Goal: Transaction & Acquisition: Book appointment/travel/reservation

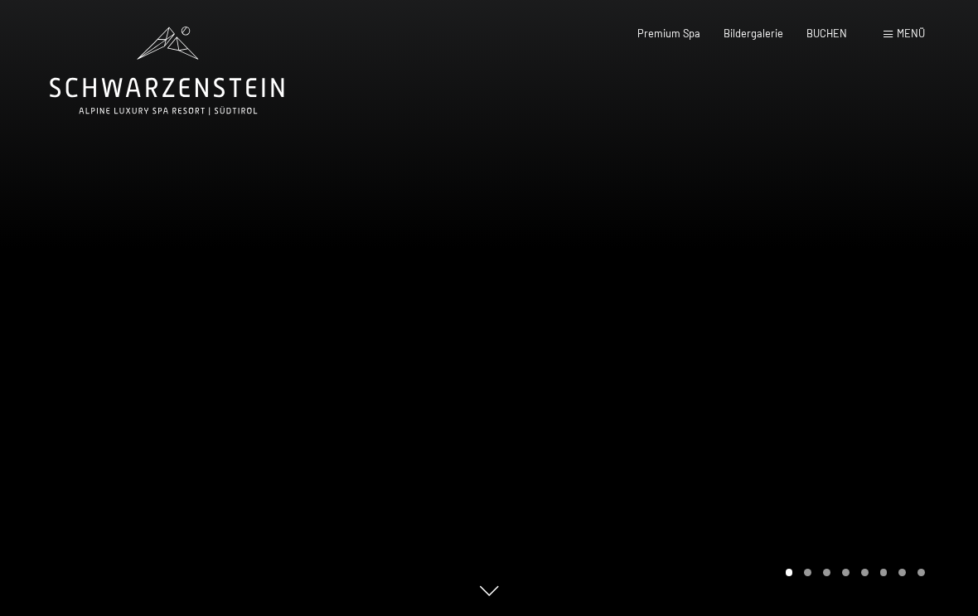
click at [893, 36] on span at bounding box center [888, 34] width 9 height 7
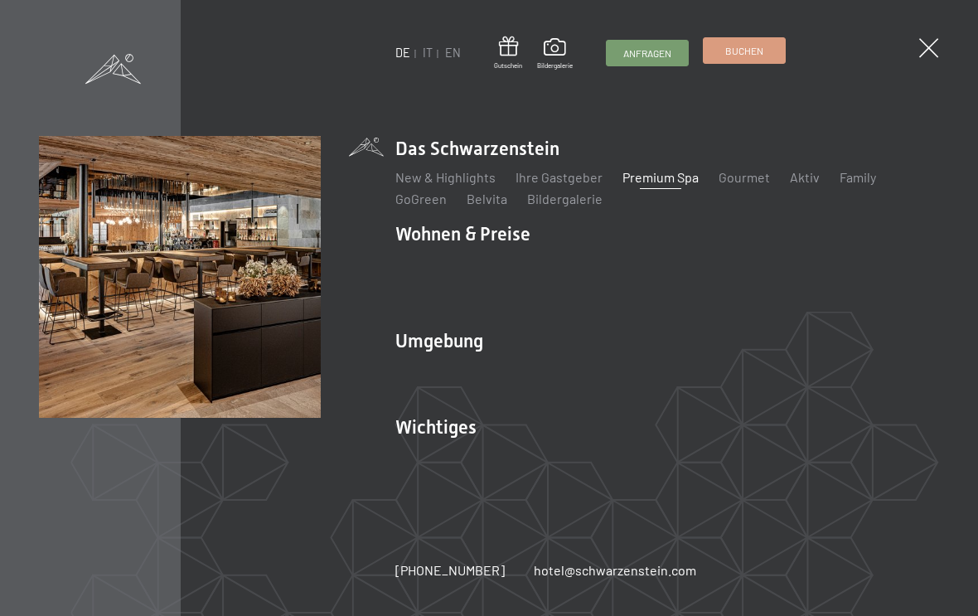
click at [743, 44] on link "Buchen" at bounding box center [744, 50] width 81 height 25
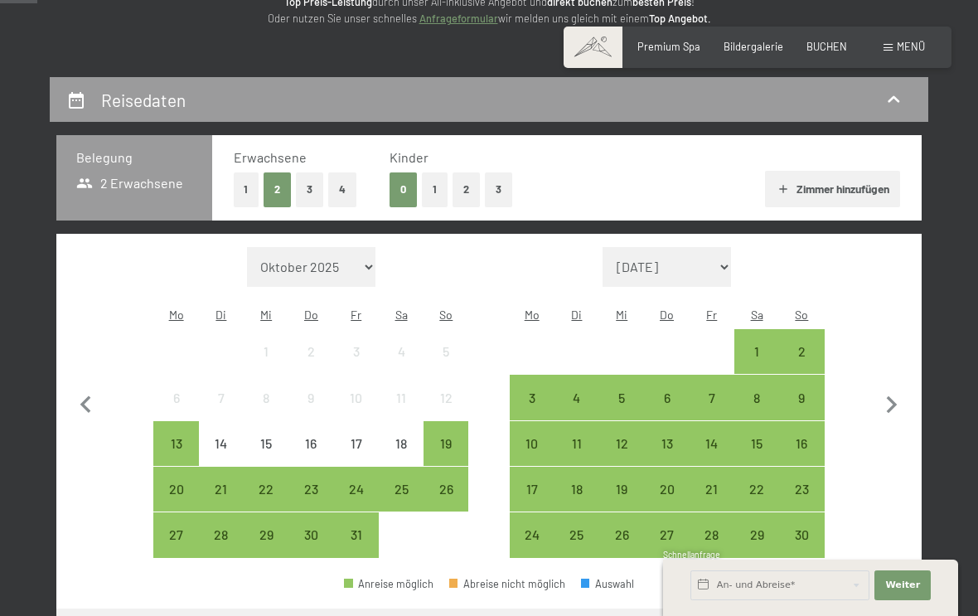
scroll to position [261, 0]
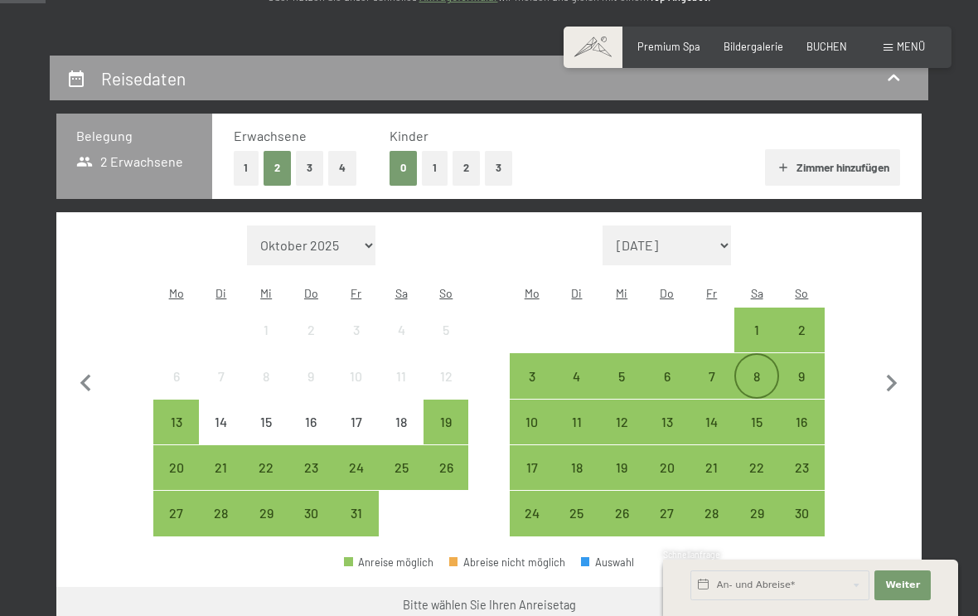
click at [766, 370] on div "8" at bounding box center [756, 390] width 41 height 41
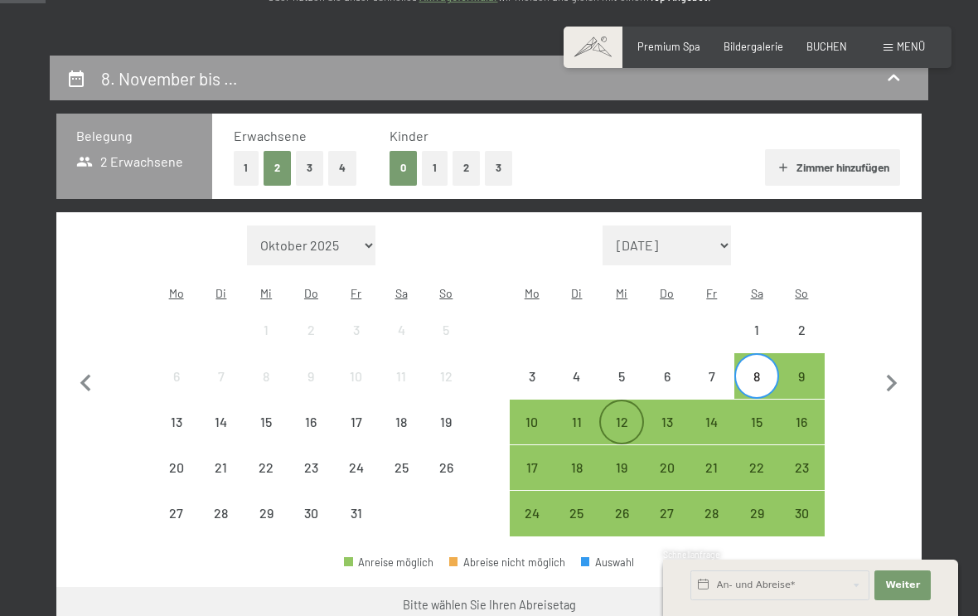
click at [631, 415] on div "12" at bounding box center [621, 435] width 41 height 41
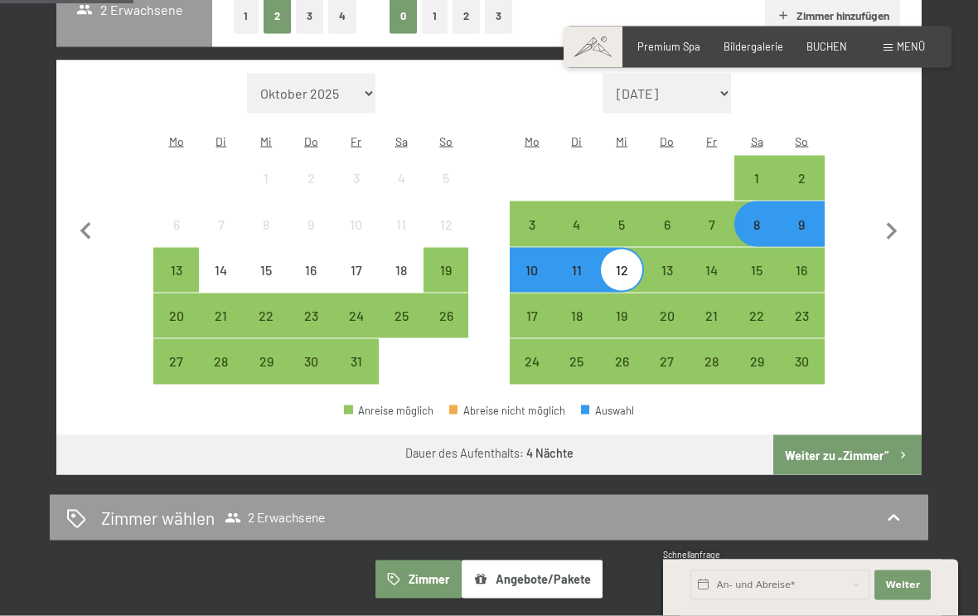
scroll to position [423, 0]
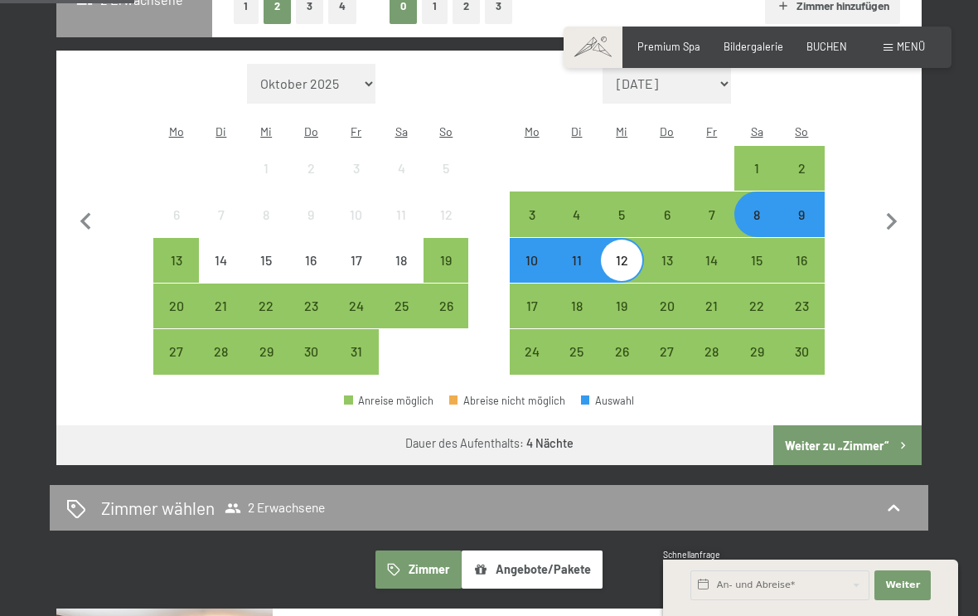
click at [867, 425] on button "Weiter zu „Zimmer“" at bounding box center [847, 445] width 148 height 40
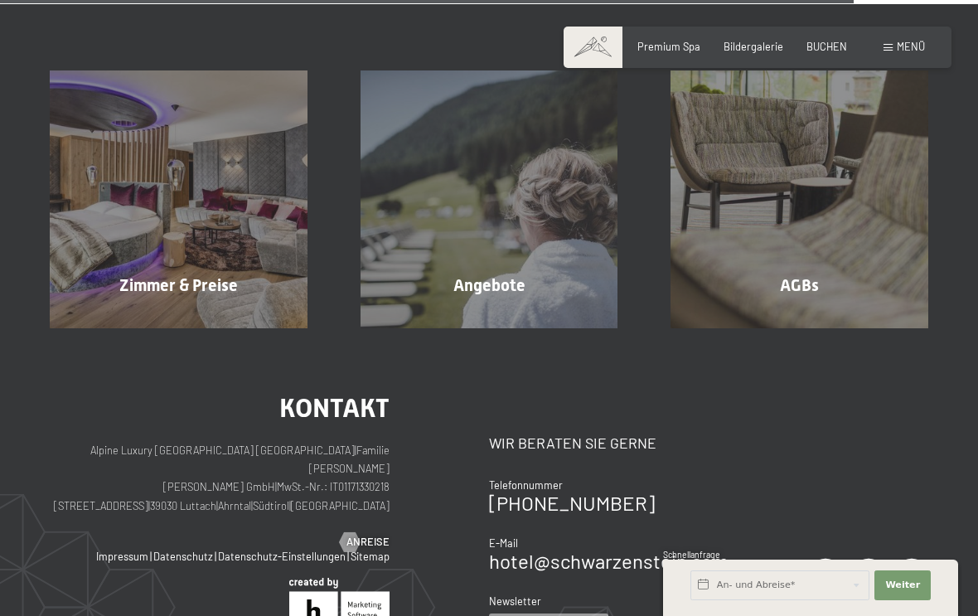
scroll to position [2270, 0]
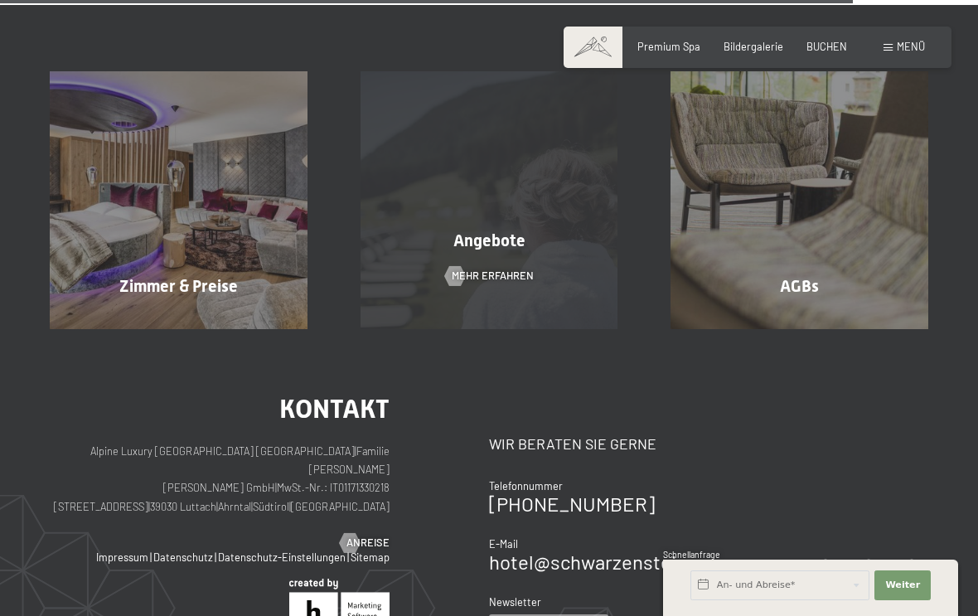
click at [494, 271] on div "Angebote Mehr erfahren" at bounding box center [489, 200] width 311 height 258
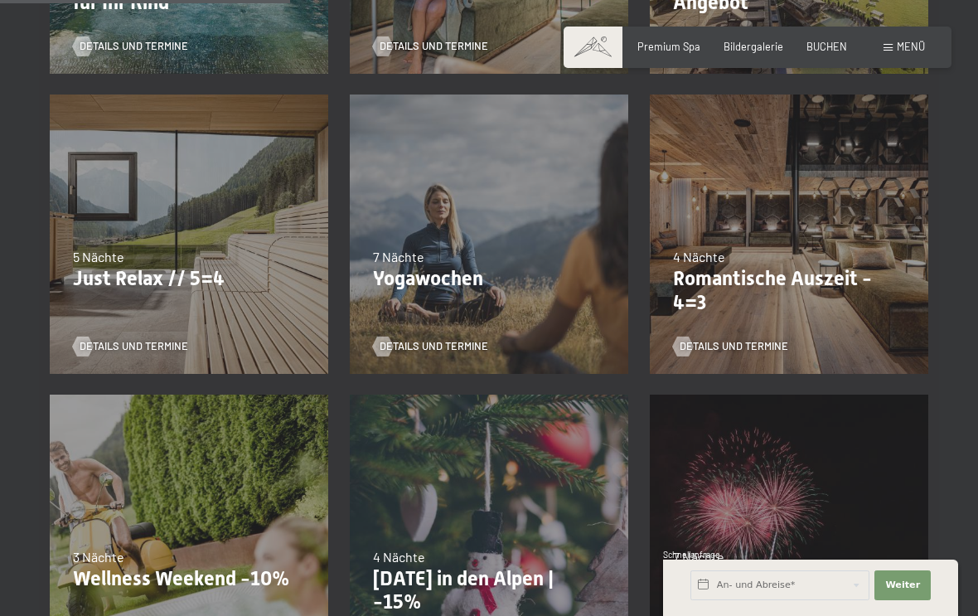
scroll to position [670, 0]
click at [751, 279] on p "Romantische Auszeit - 4=3" at bounding box center [789, 292] width 232 height 48
click at [802, 274] on p "Romantische Auszeit - 4=3" at bounding box center [789, 292] width 232 height 48
click at [738, 339] on span "Details und Termine" at bounding box center [750, 346] width 109 height 15
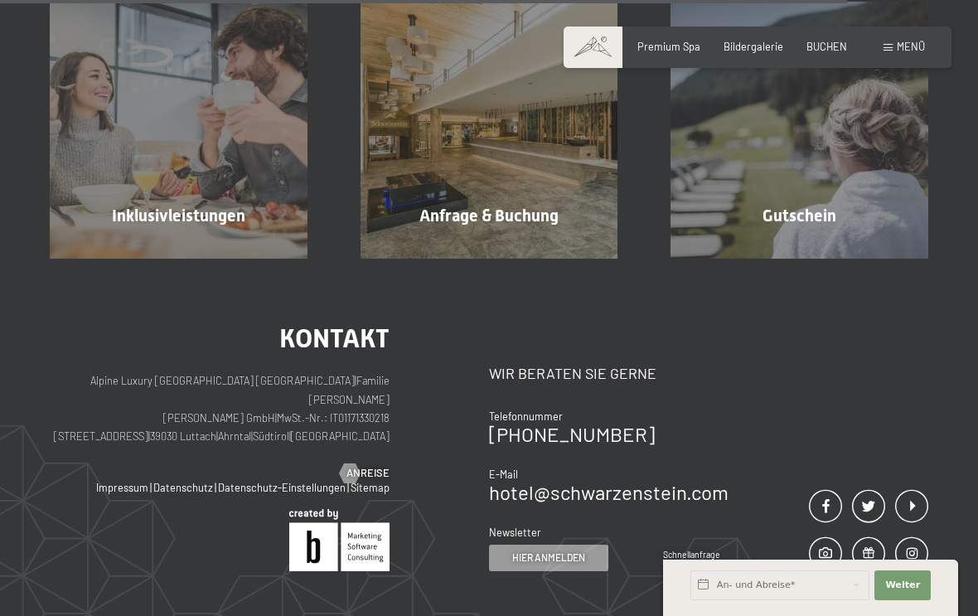
scroll to position [1353, 0]
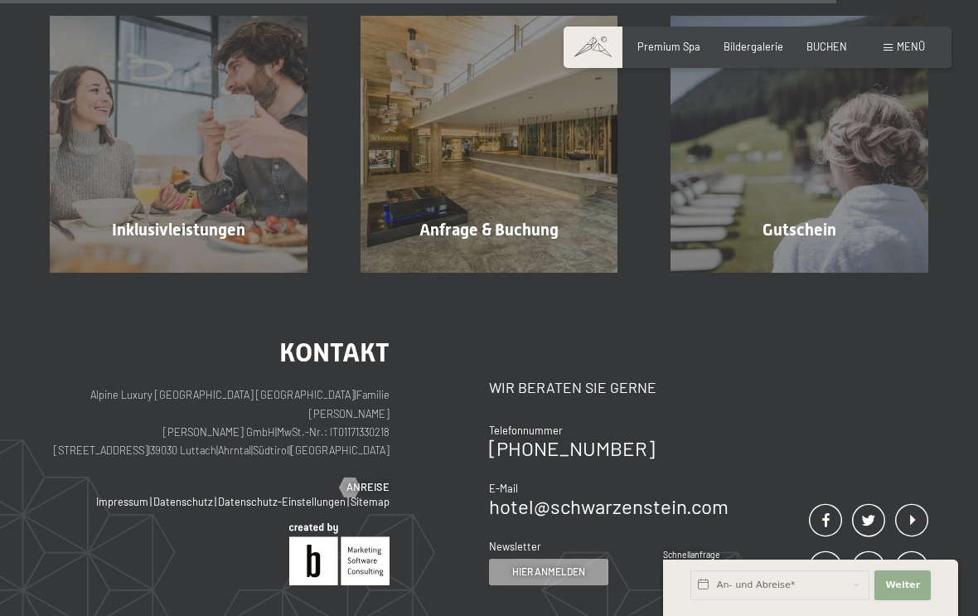
click at [908, 579] on span "Weiter" at bounding box center [902, 585] width 35 height 13
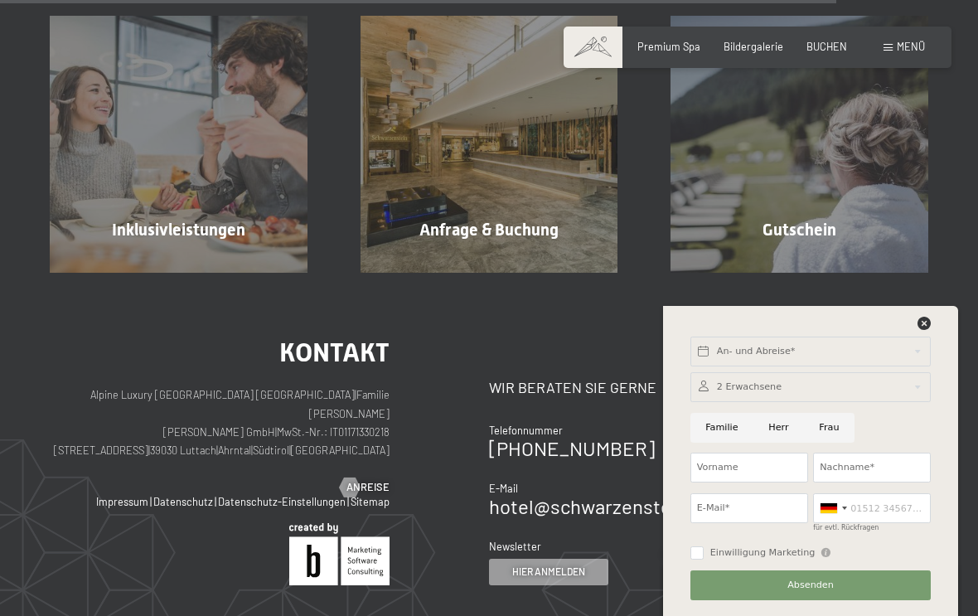
click at [925, 273] on div "Kontakt Alpine Luxury SPA Resort SCHWARZENSTEIN | Familie Zimmerhofer Otmar Zim…" at bounding box center [489, 539] width 978 height 532
click at [916, 340] on input "text" at bounding box center [810, 352] width 240 height 30
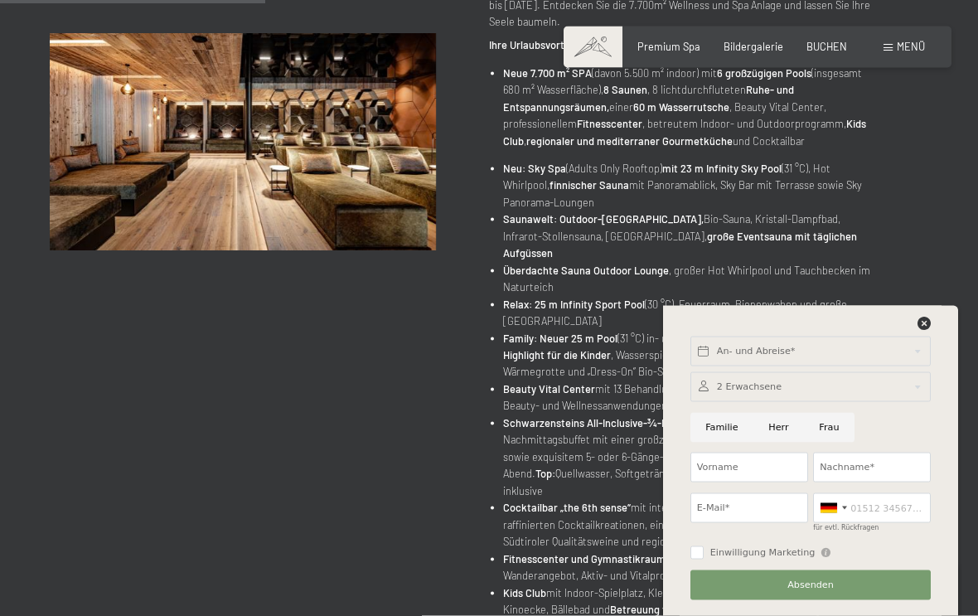
click at [919, 332] on div "An- und Abreise*" at bounding box center [811, 352] width 246 height 41
click at [925, 330] on icon at bounding box center [924, 323] width 13 height 13
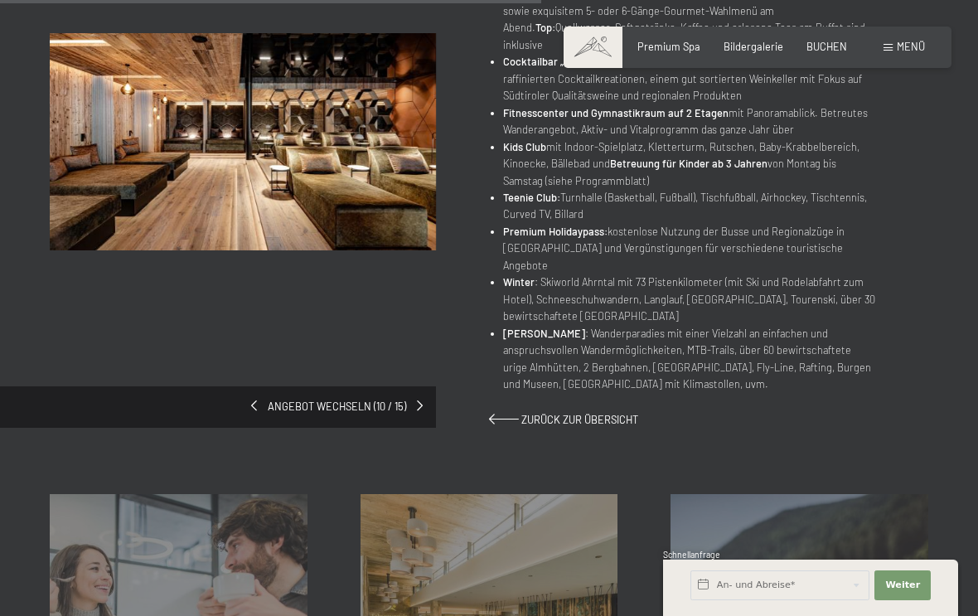
scroll to position [874, 0]
click at [758, 584] on input "text" at bounding box center [779, 585] width 179 height 30
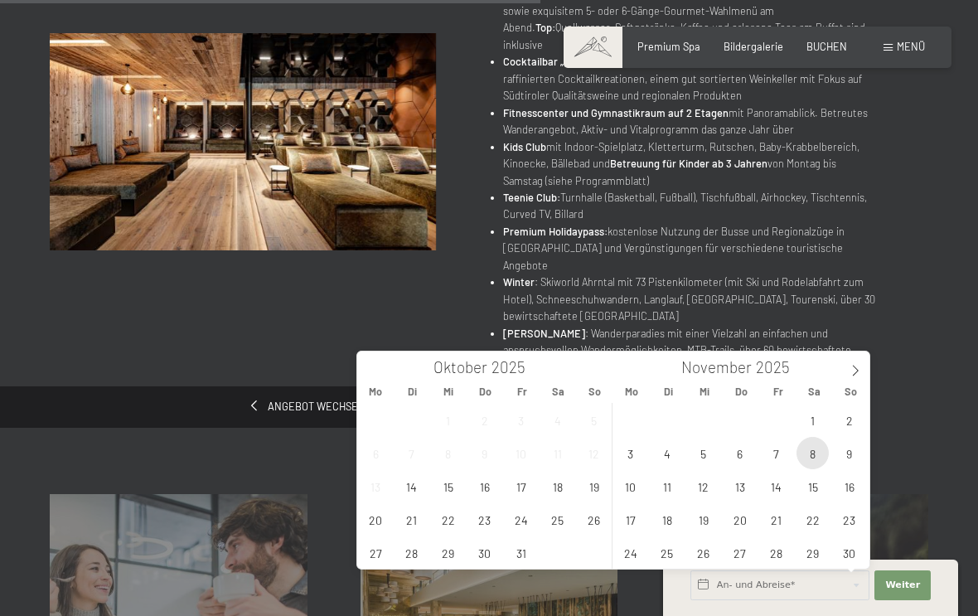
click at [816, 458] on span "8" at bounding box center [813, 453] width 32 height 32
click at [698, 484] on span "12" at bounding box center [703, 486] width 32 height 32
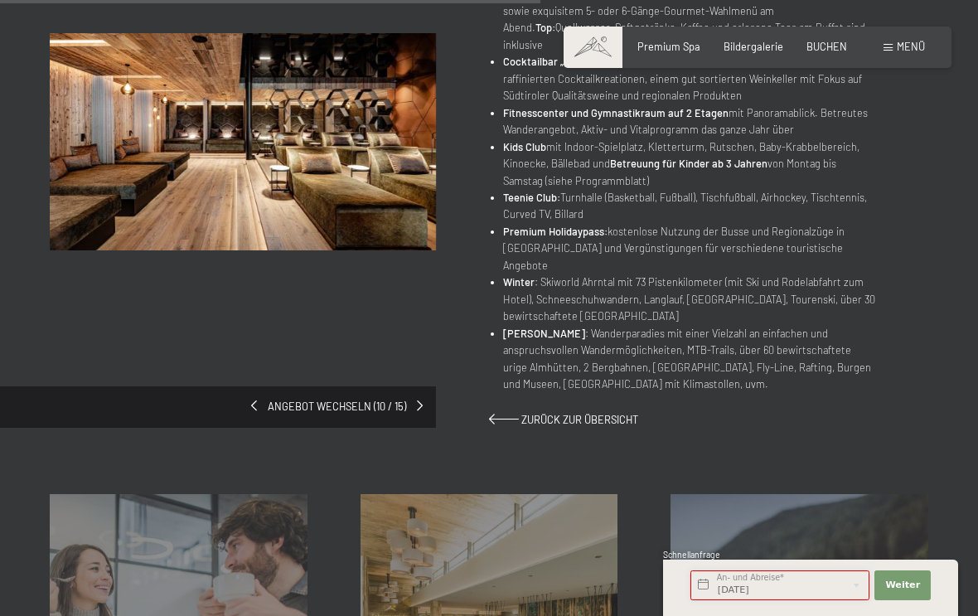
type input "Sa. 08.11.2025 - Mi. 12.11.2025"
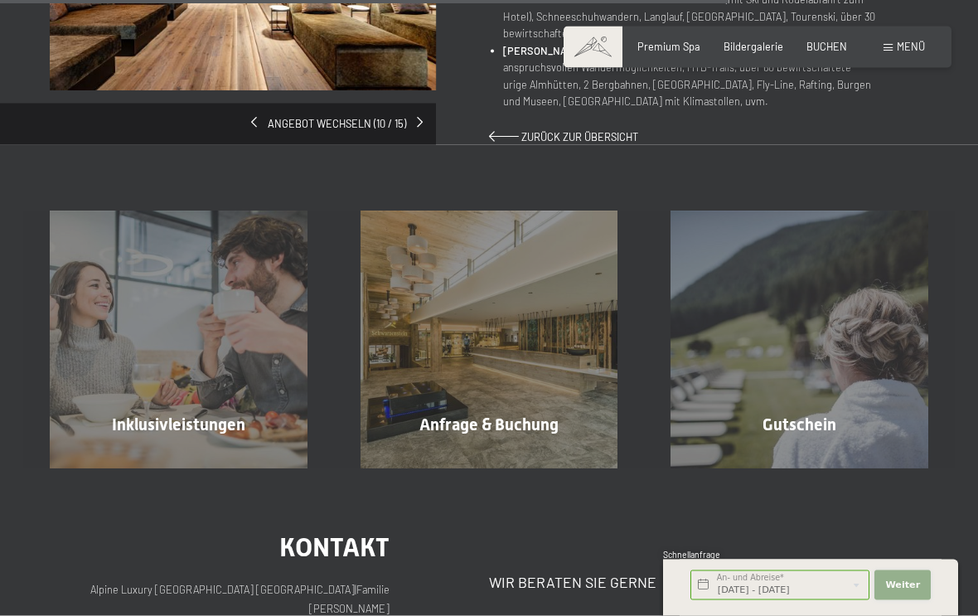
click at [904, 592] on span "Weiter" at bounding box center [902, 585] width 35 height 13
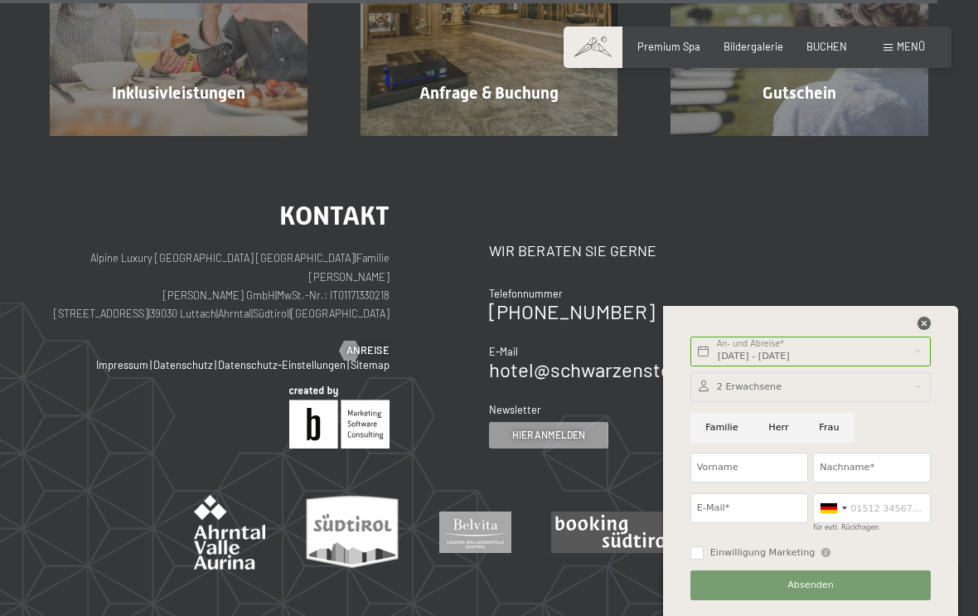
click at [922, 330] on icon at bounding box center [924, 323] width 13 height 13
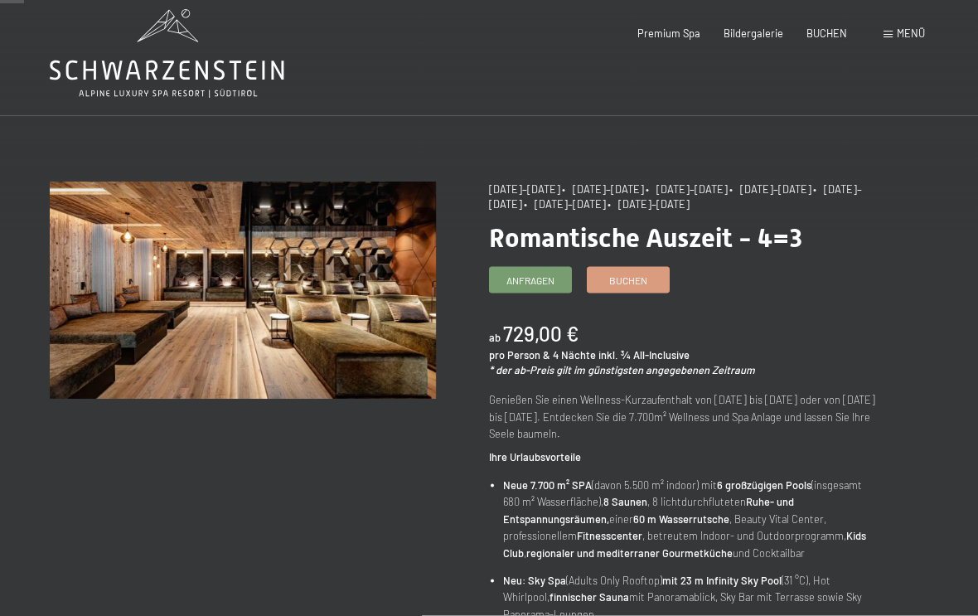
scroll to position [0, 0]
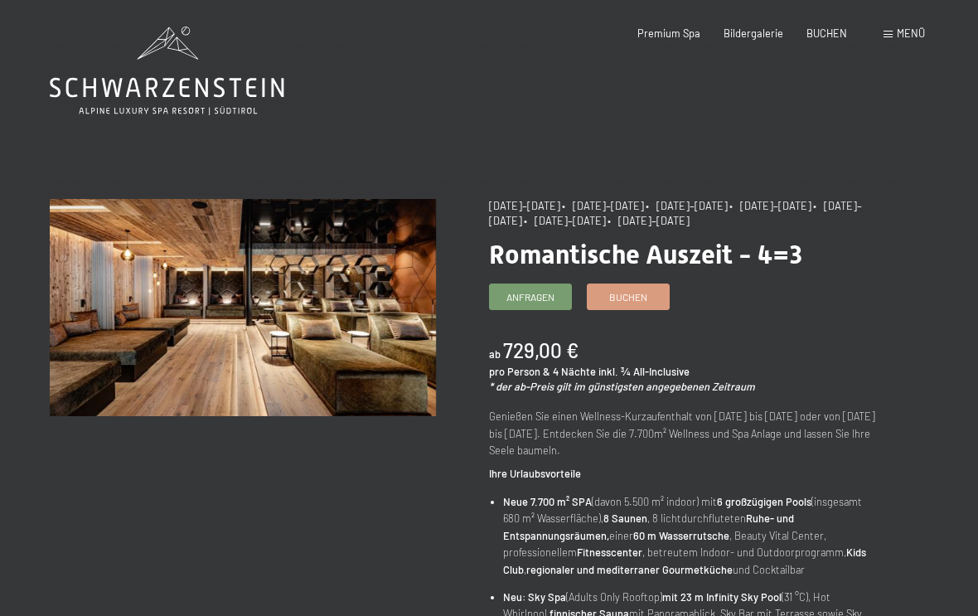
click at [899, 35] on span "Menü" at bounding box center [911, 33] width 28 height 13
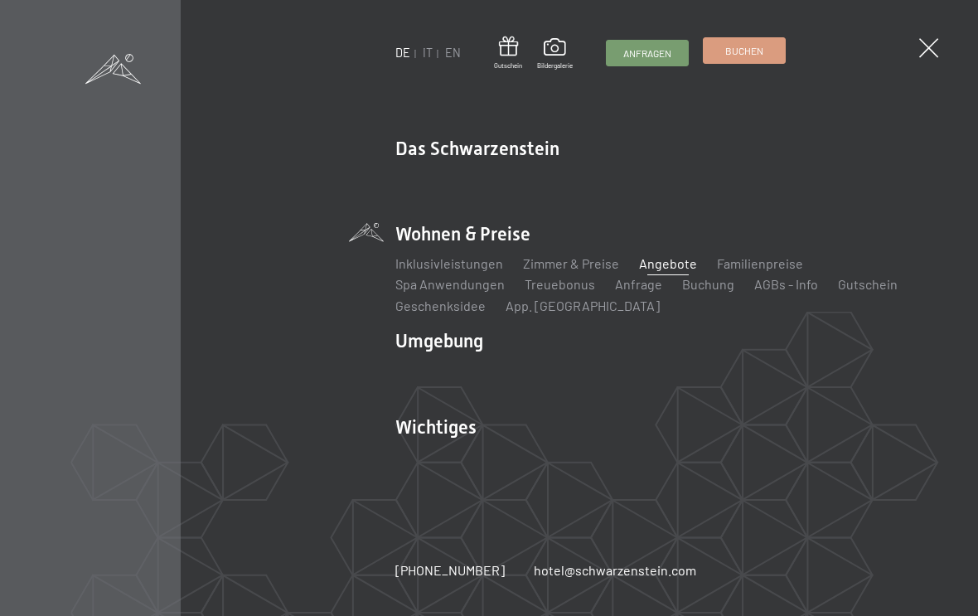
click at [743, 41] on link "Buchen" at bounding box center [744, 50] width 81 height 25
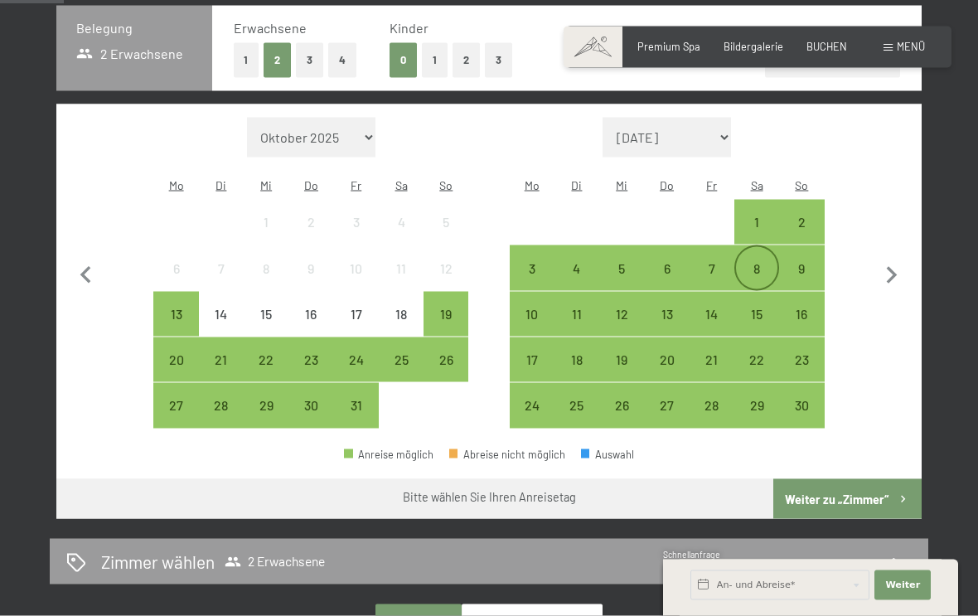
scroll to position [370, 0]
click at [765, 261] on div "8" at bounding box center [756, 281] width 41 height 41
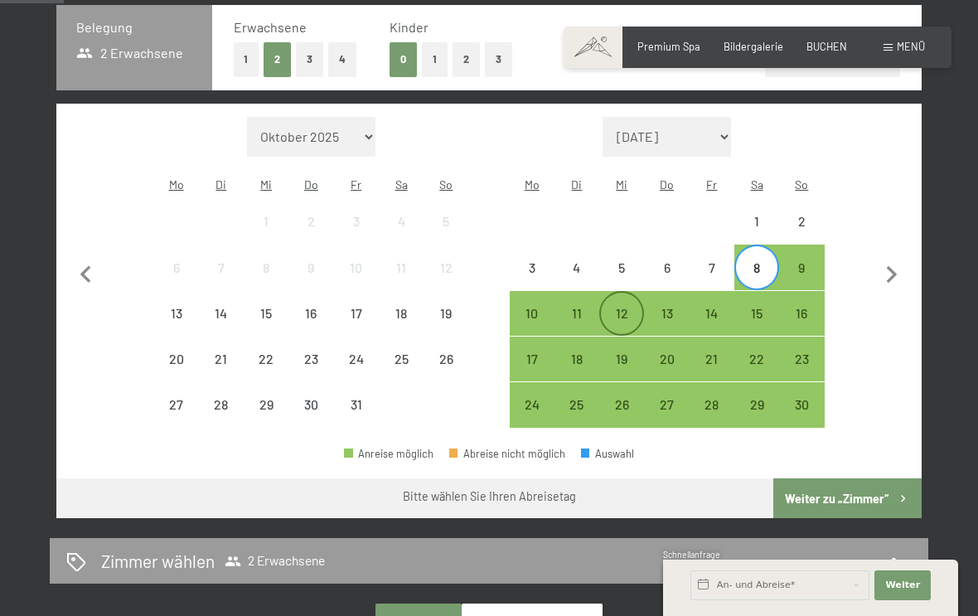
click at [624, 307] on div "12" at bounding box center [621, 327] width 41 height 41
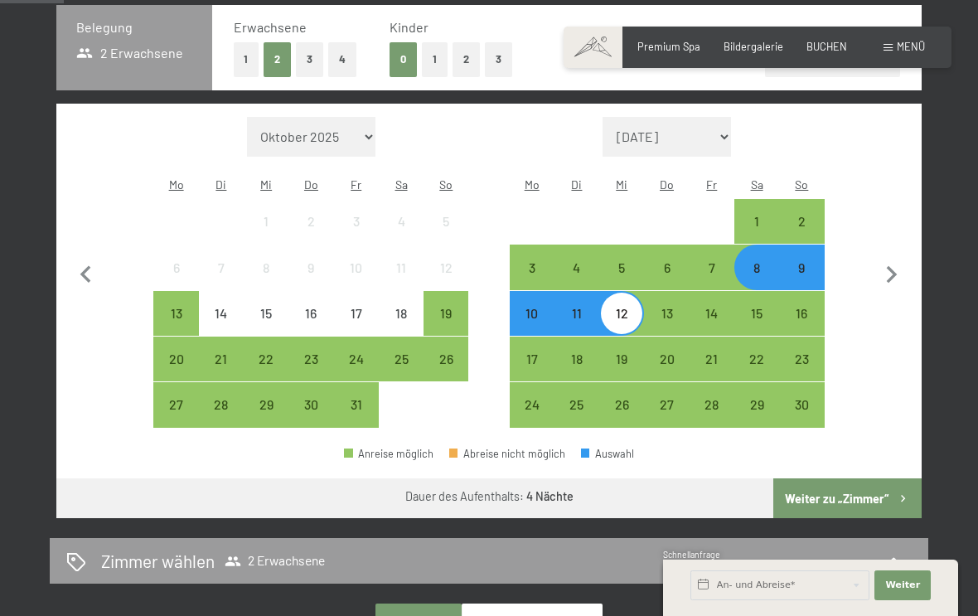
click at [887, 484] on button "Weiter zu „Zimmer“" at bounding box center [847, 498] width 148 height 40
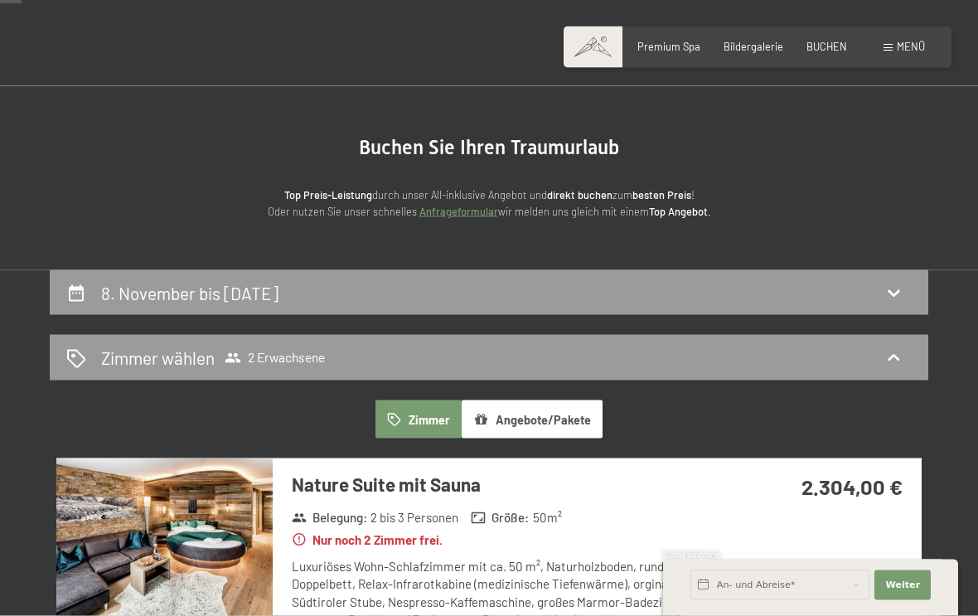
scroll to position [0, 0]
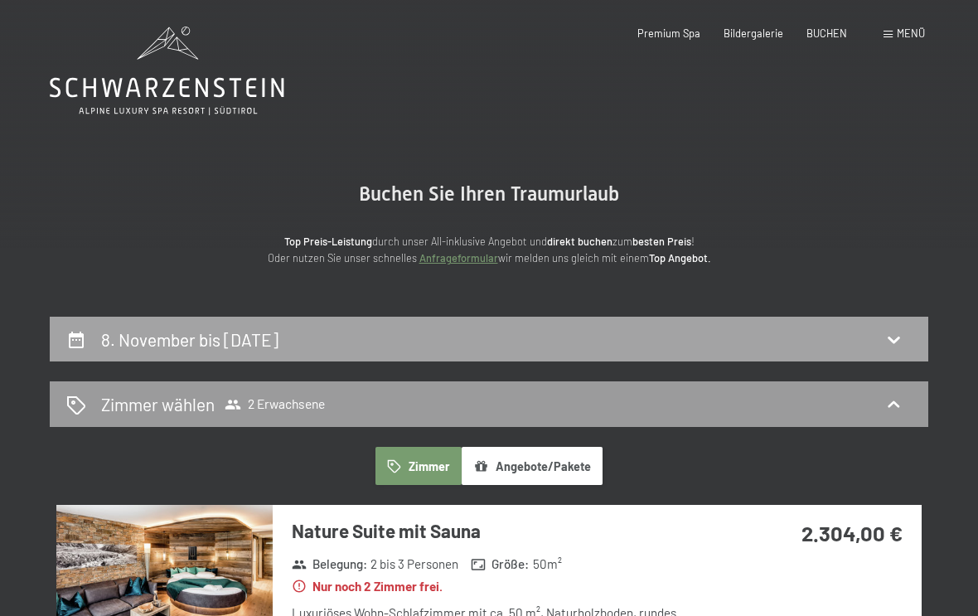
click at [279, 335] on h2 "8. November bis 12. November 2025" at bounding box center [189, 339] width 177 height 21
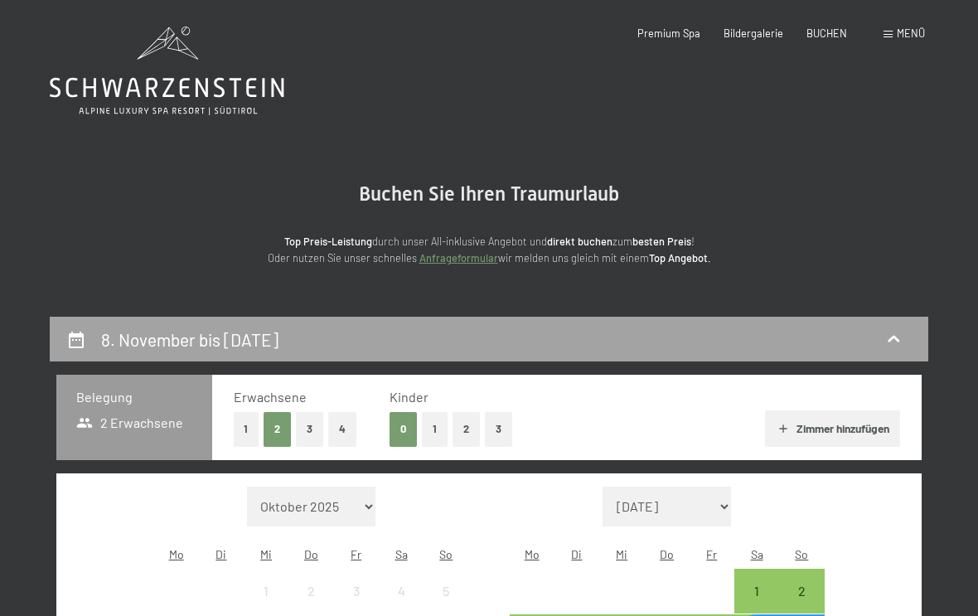
scroll to position [315, 0]
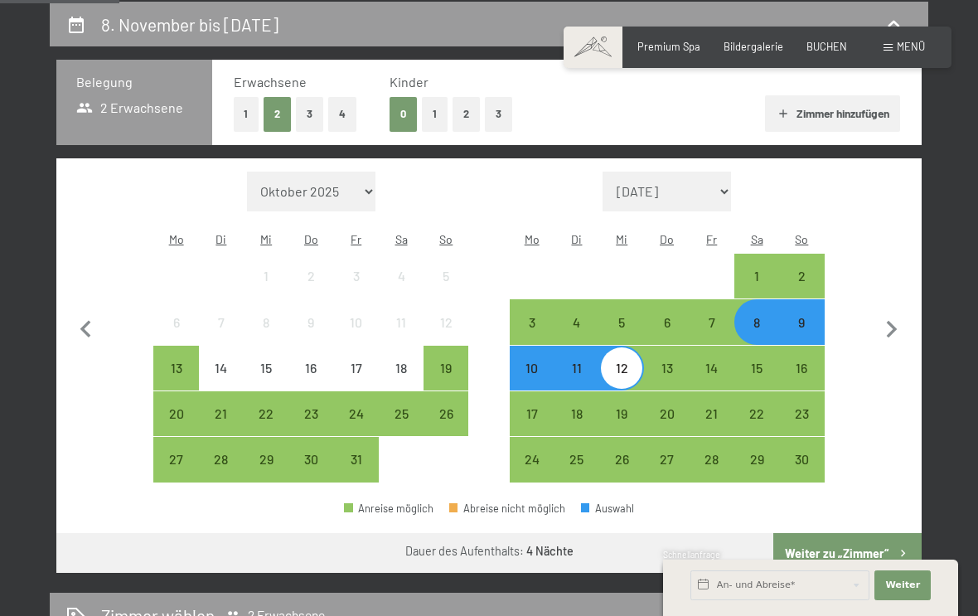
click at [800, 316] on div "9" at bounding box center [801, 336] width 41 height 41
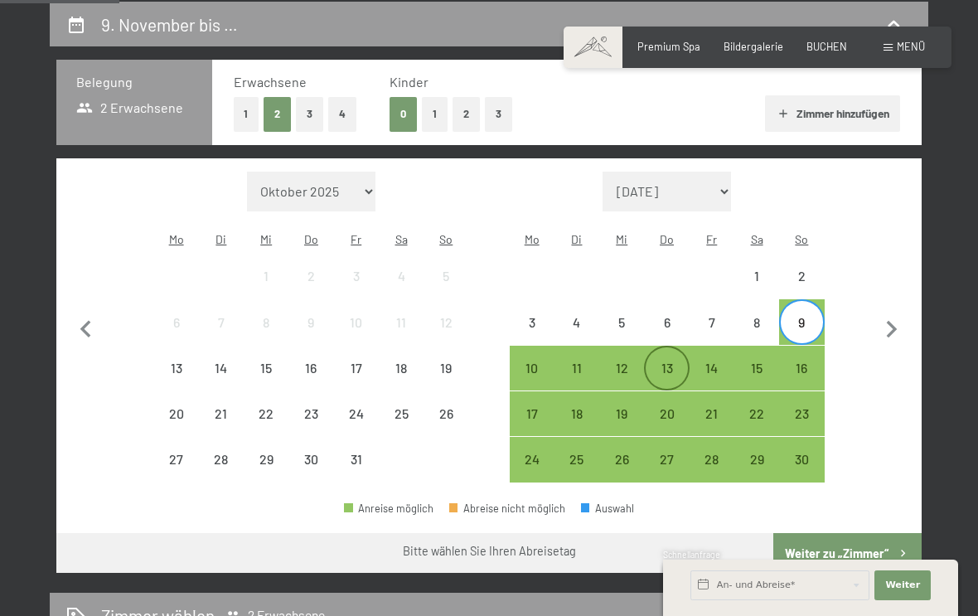
click at [665, 361] on div "13" at bounding box center [666, 381] width 41 height 41
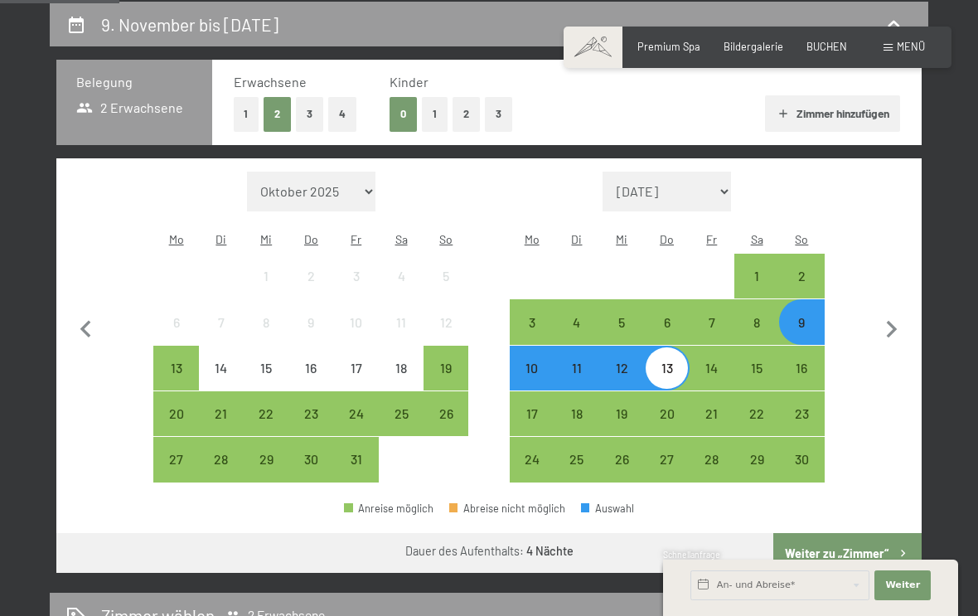
click at [860, 533] on button "Weiter zu „Zimmer“" at bounding box center [847, 553] width 148 height 40
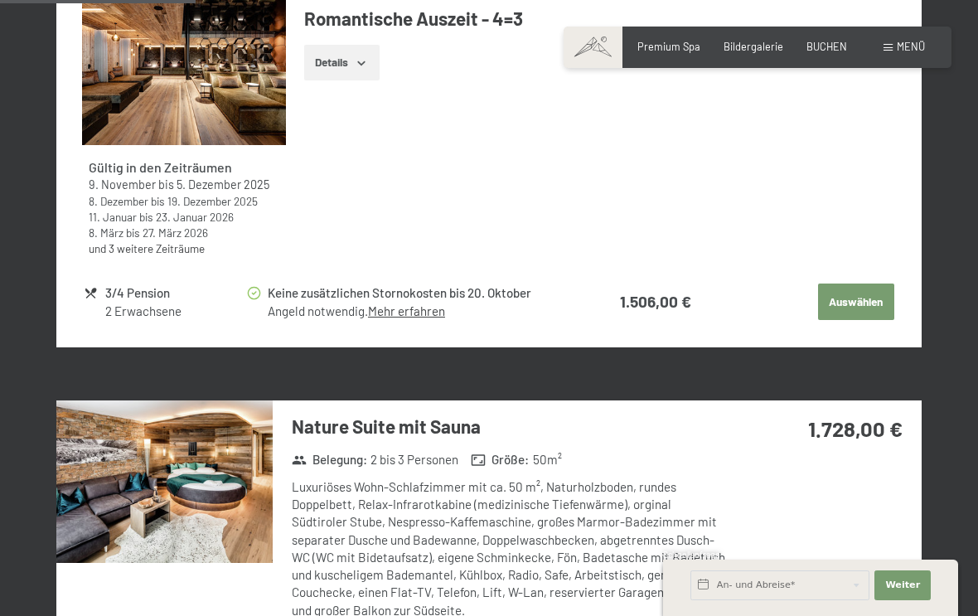
scroll to position [754, 0]
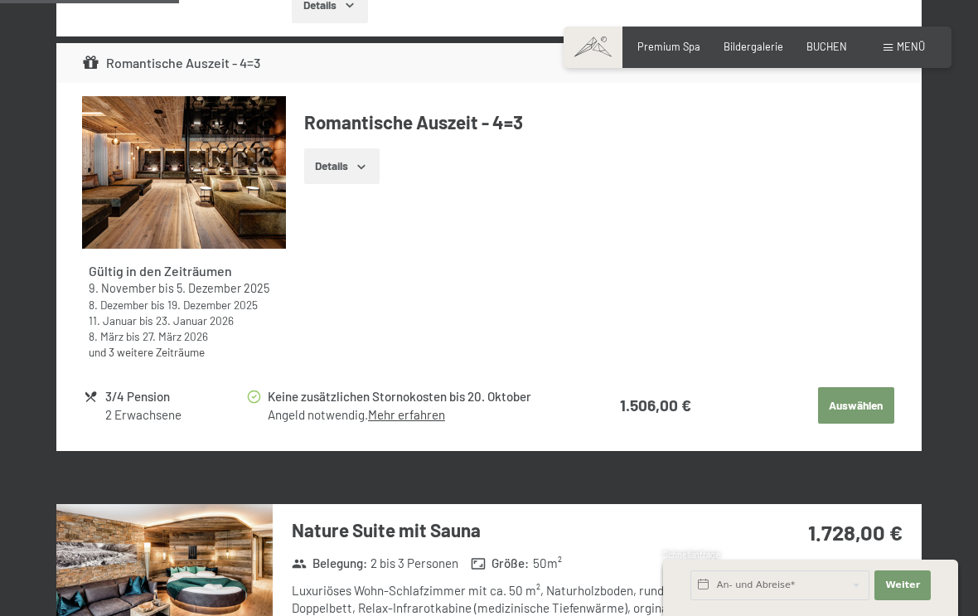
click at [863, 394] on button "Auswählen" at bounding box center [856, 405] width 76 height 36
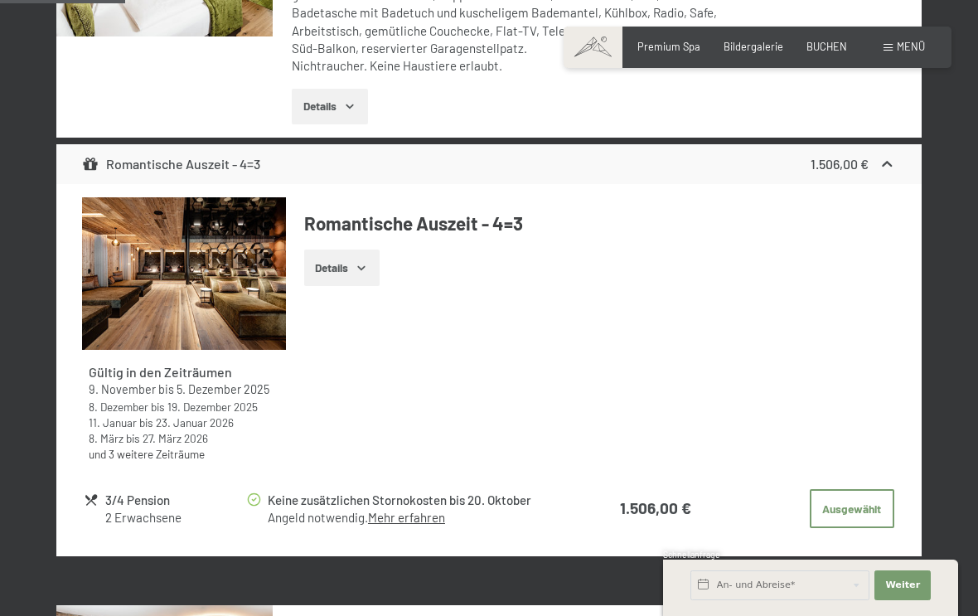
scroll to position [630, 0]
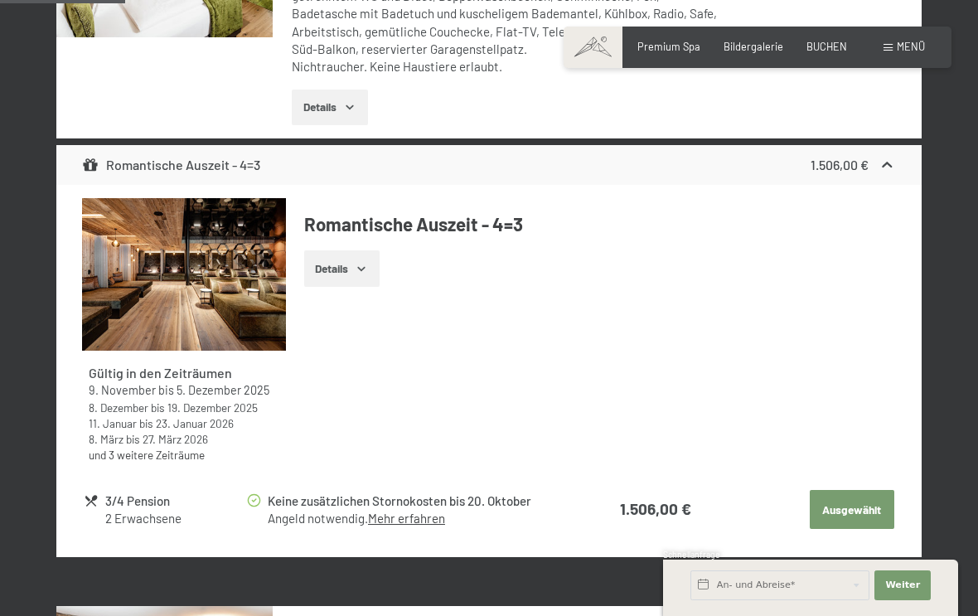
click at [845, 495] on button "Ausgewählt" at bounding box center [852, 510] width 85 height 40
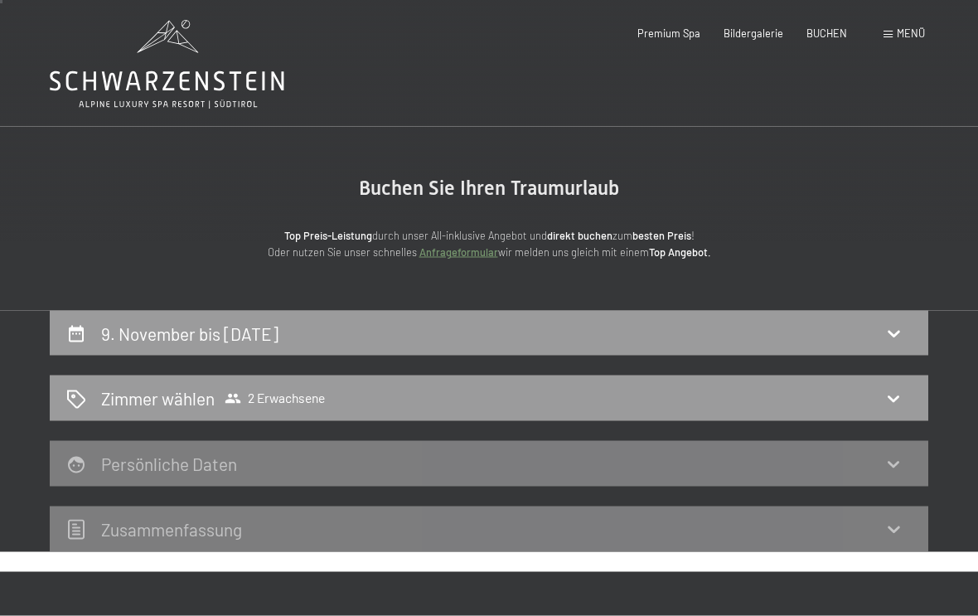
scroll to position [0, 0]
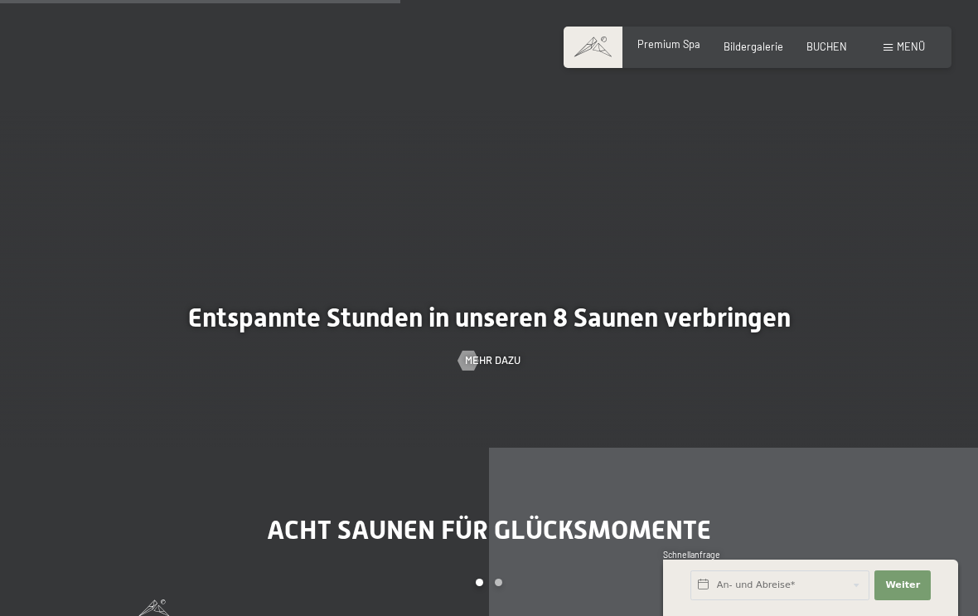
scroll to position [3901, 0]
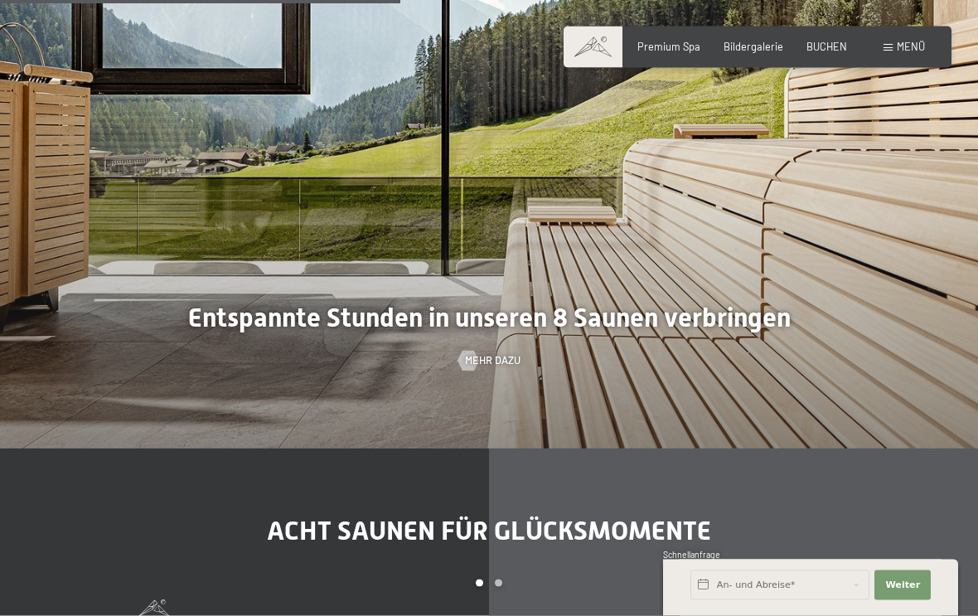
click at [590, 317] on div at bounding box center [489, 141] width 978 height 616
click at [490, 354] on span "Mehr dazu" at bounding box center [510, 360] width 56 height 15
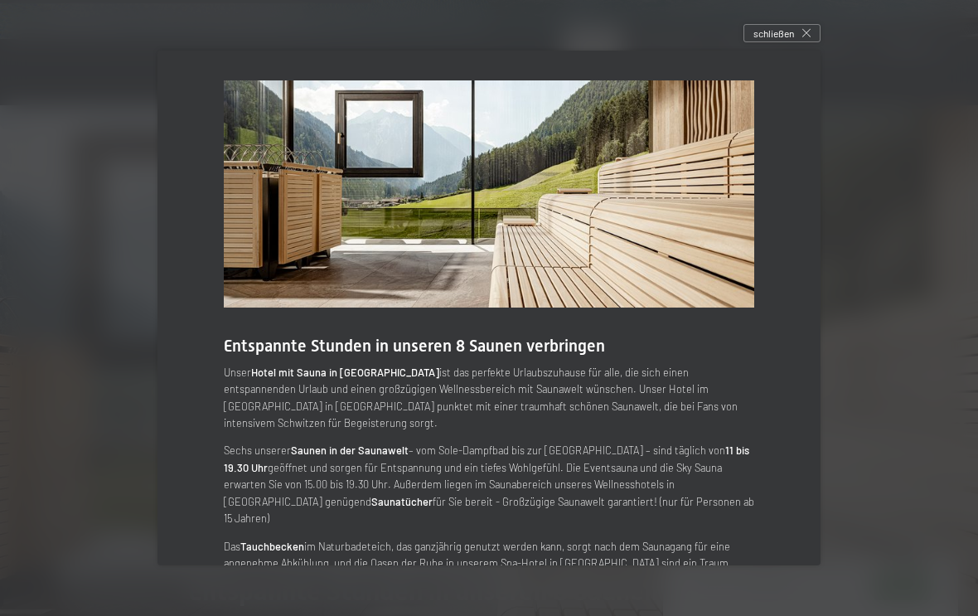
scroll to position [3626, 0]
click at [805, 36] on icon at bounding box center [806, 33] width 8 height 8
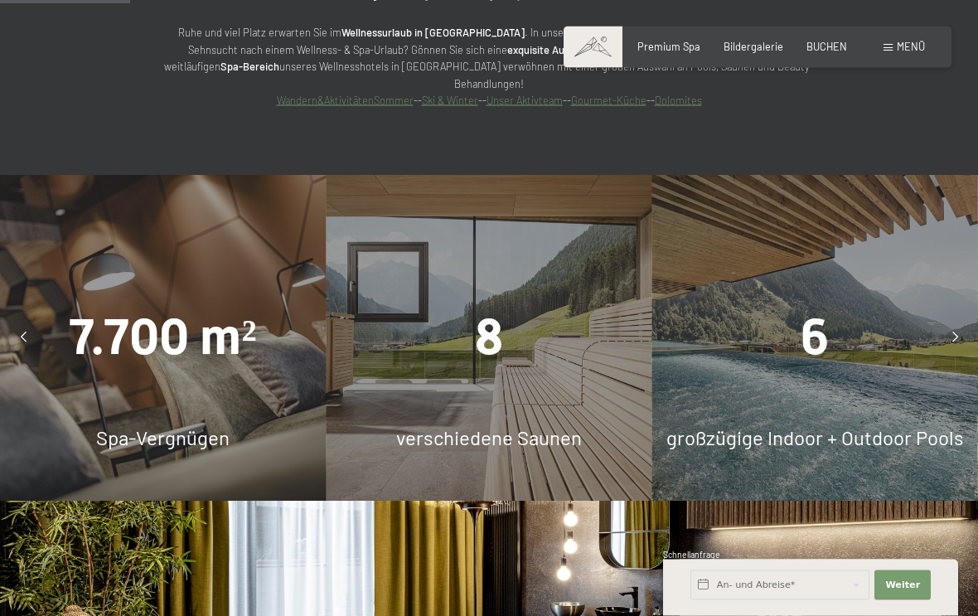
scroll to position [1106, 0]
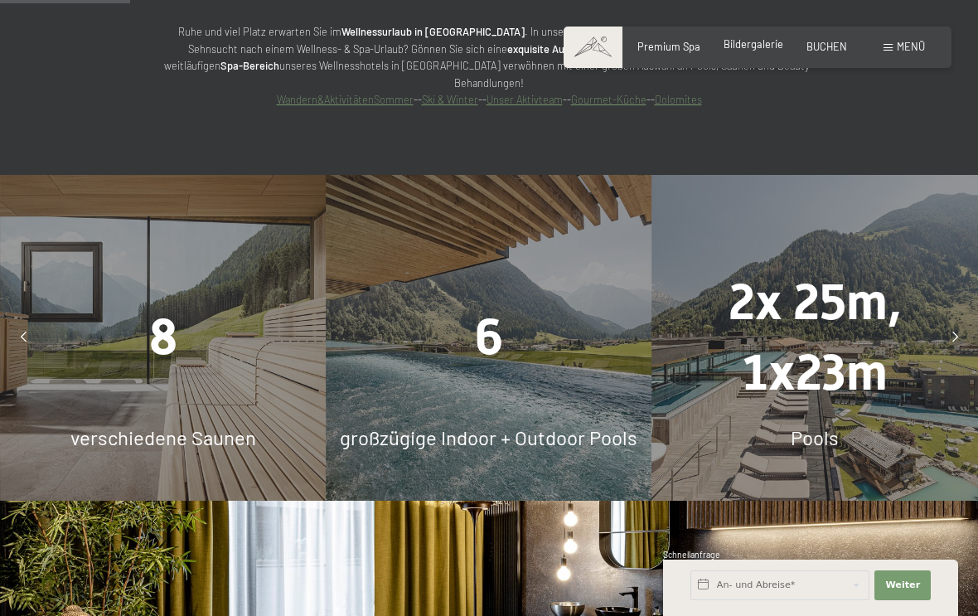
click at [760, 49] on span "Bildergalerie" at bounding box center [754, 43] width 60 height 13
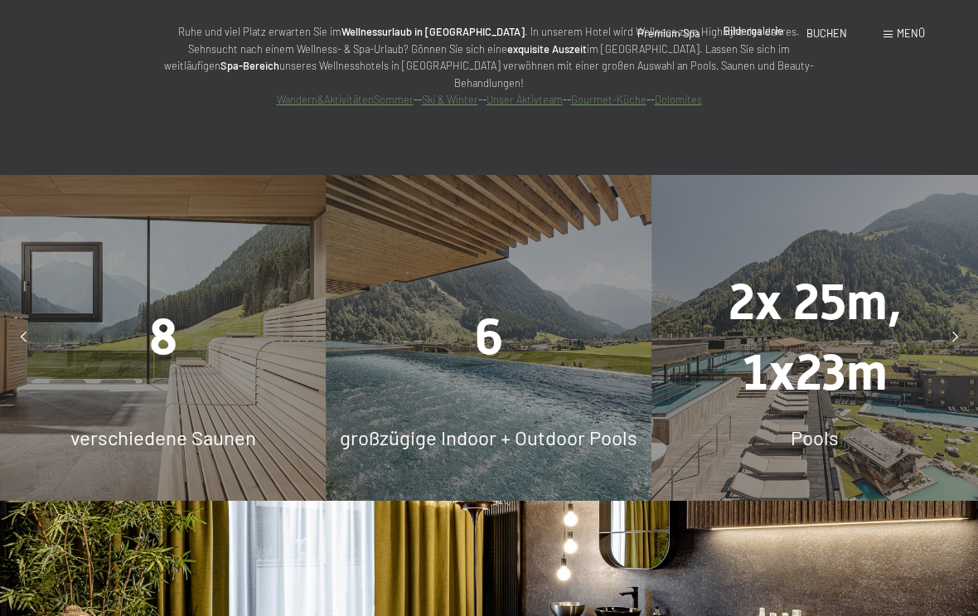
scroll to position [0, 0]
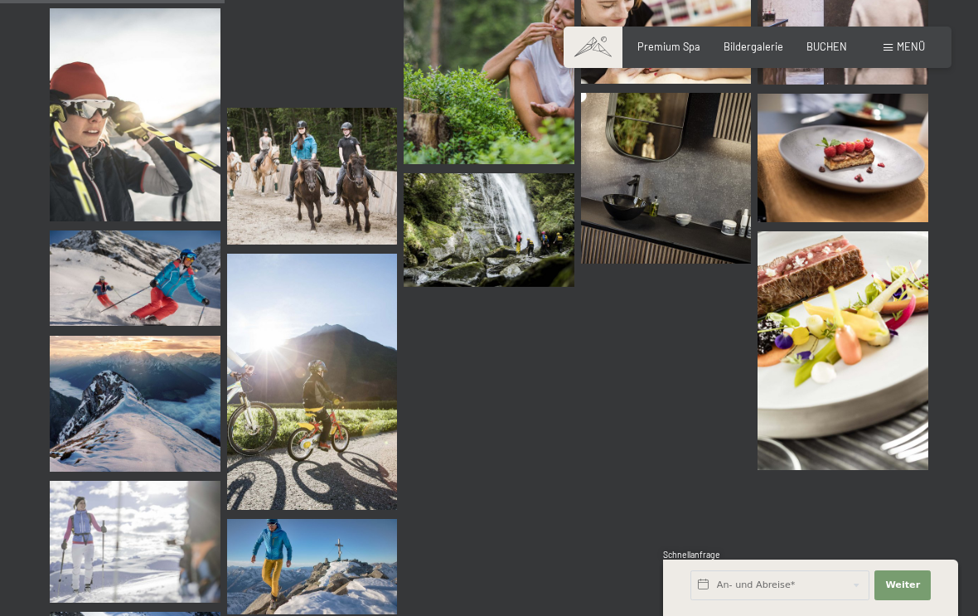
scroll to position [3149, 0]
